Goal: Information Seeking & Learning: Learn about a topic

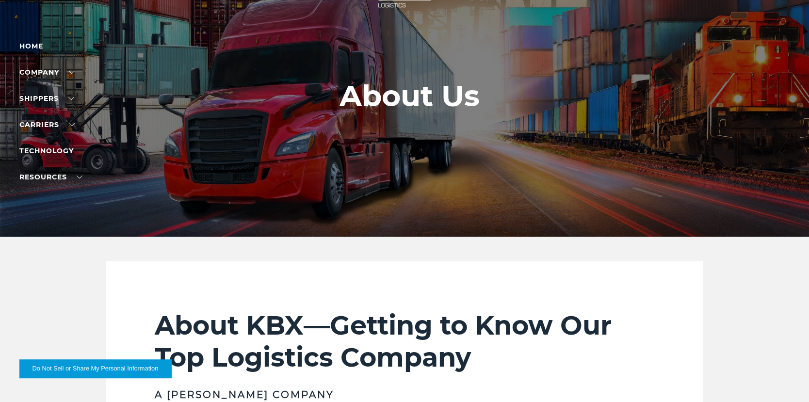
scroll to position [65, 0]
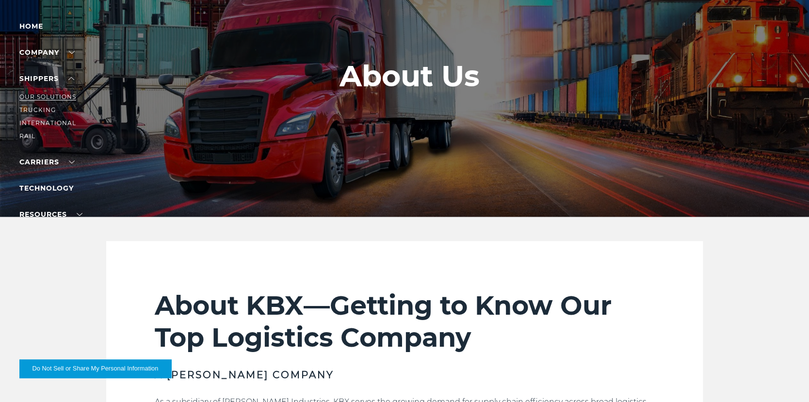
click at [59, 96] on link "Our Solutions" at bounding box center [47, 96] width 57 height 7
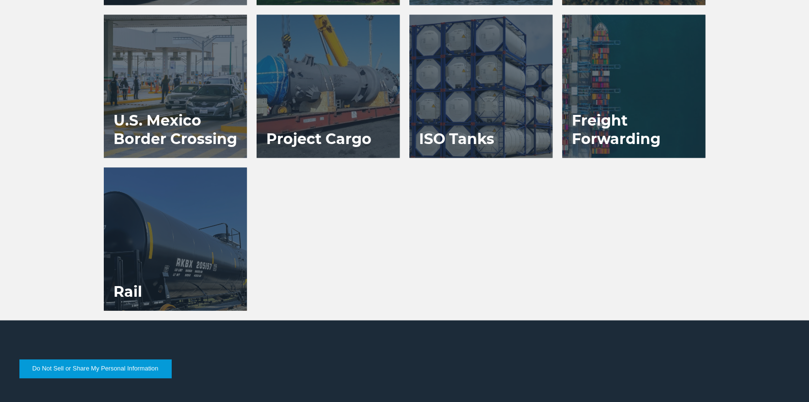
scroll to position [841, 0]
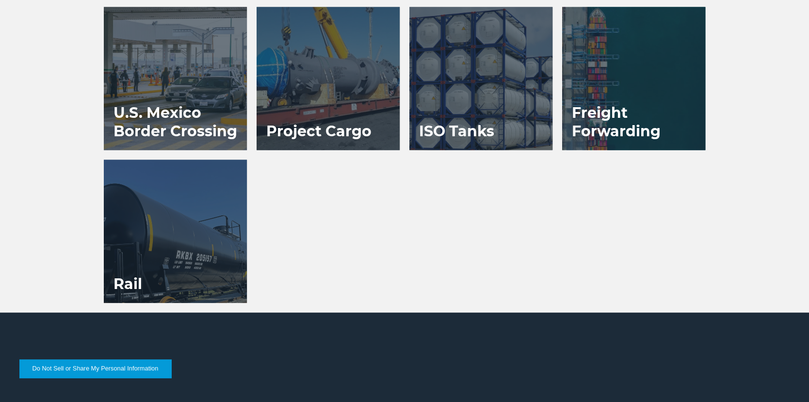
click at [632, 103] on h3 "Freight Forwarding" at bounding box center [633, 122] width 143 height 56
